Goal: Complete application form: Complete application form

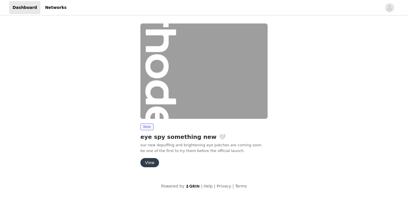
click at [150, 166] on button "View" at bounding box center [150, 162] width 19 height 9
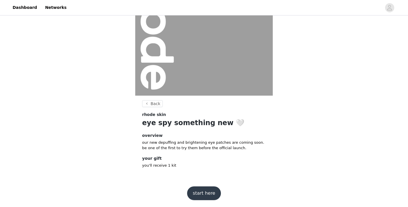
scroll to position [59, 0]
click at [200, 190] on button "start here" at bounding box center [204, 194] width 34 height 14
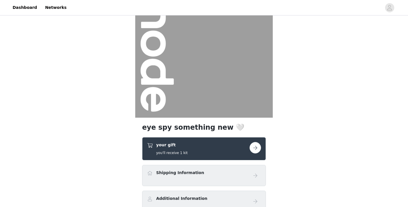
scroll to position [45, 0]
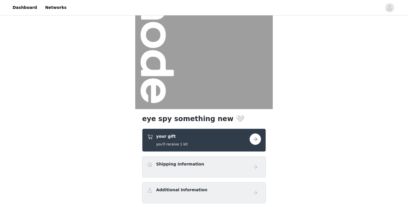
click at [256, 139] on button "button" at bounding box center [255, 139] width 11 height 11
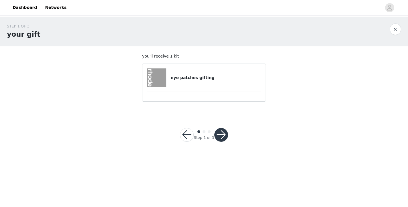
click at [213, 82] on div "eye patches gifting" at bounding box center [204, 78] width 114 height 19
click at [219, 133] on button "button" at bounding box center [222, 135] width 14 height 14
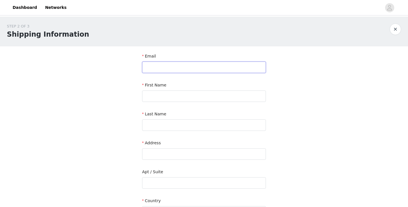
type input "n"
type input "[EMAIL_ADDRESS][DOMAIN_NAME]"
type input "Vale"
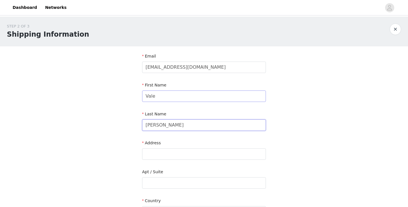
type input "[PERSON_NAME]"
type input "6441 S chickasaw trail"
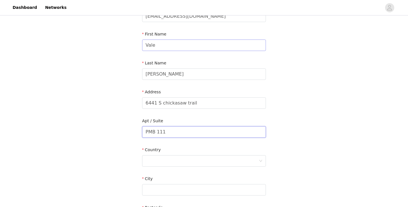
scroll to position [55, 0]
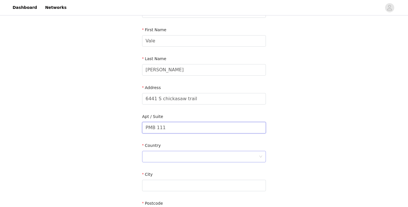
type input "PMB 111"
click at [188, 157] on div at bounding box center [202, 156] width 113 height 11
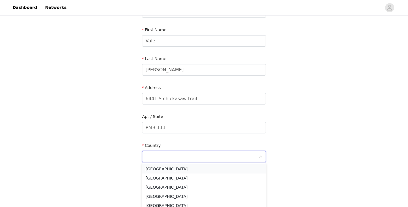
click at [188, 168] on li "[GEOGRAPHIC_DATA]" at bounding box center [204, 169] width 124 height 9
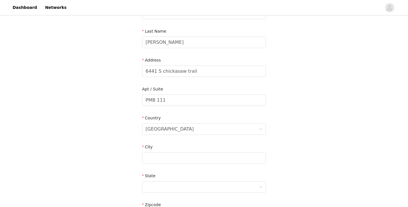
scroll to position [90, 0]
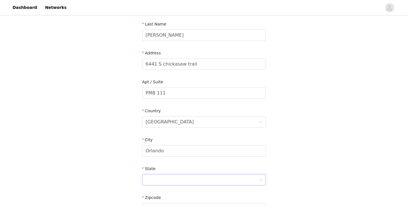
type input "Orlando"
click at [187, 179] on div at bounding box center [202, 180] width 113 height 11
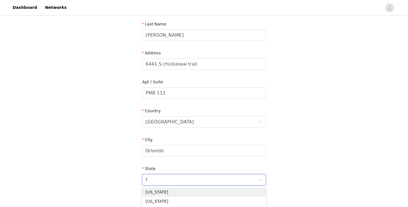
type input "fl"
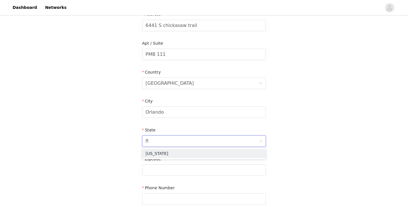
scroll to position [131, 0]
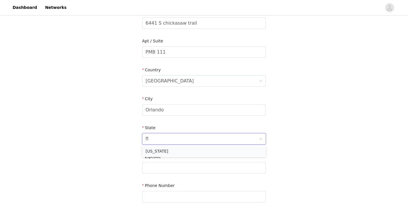
click at [186, 150] on li "[US_STATE]" at bounding box center [204, 151] width 124 height 9
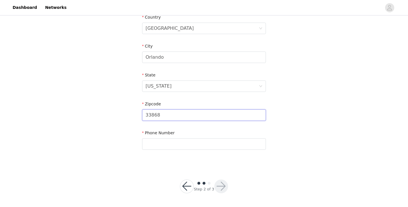
scroll to position [184, 0]
type input "33868"
type input "8637388339"
click at [221, 190] on button "button" at bounding box center [222, 187] width 14 height 14
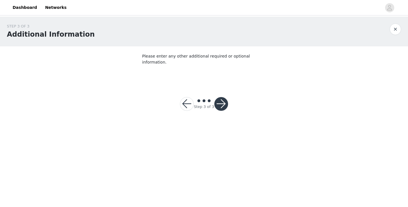
click at [224, 101] on button "button" at bounding box center [222, 104] width 14 height 14
